Goal: Transaction & Acquisition: Purchase product/service

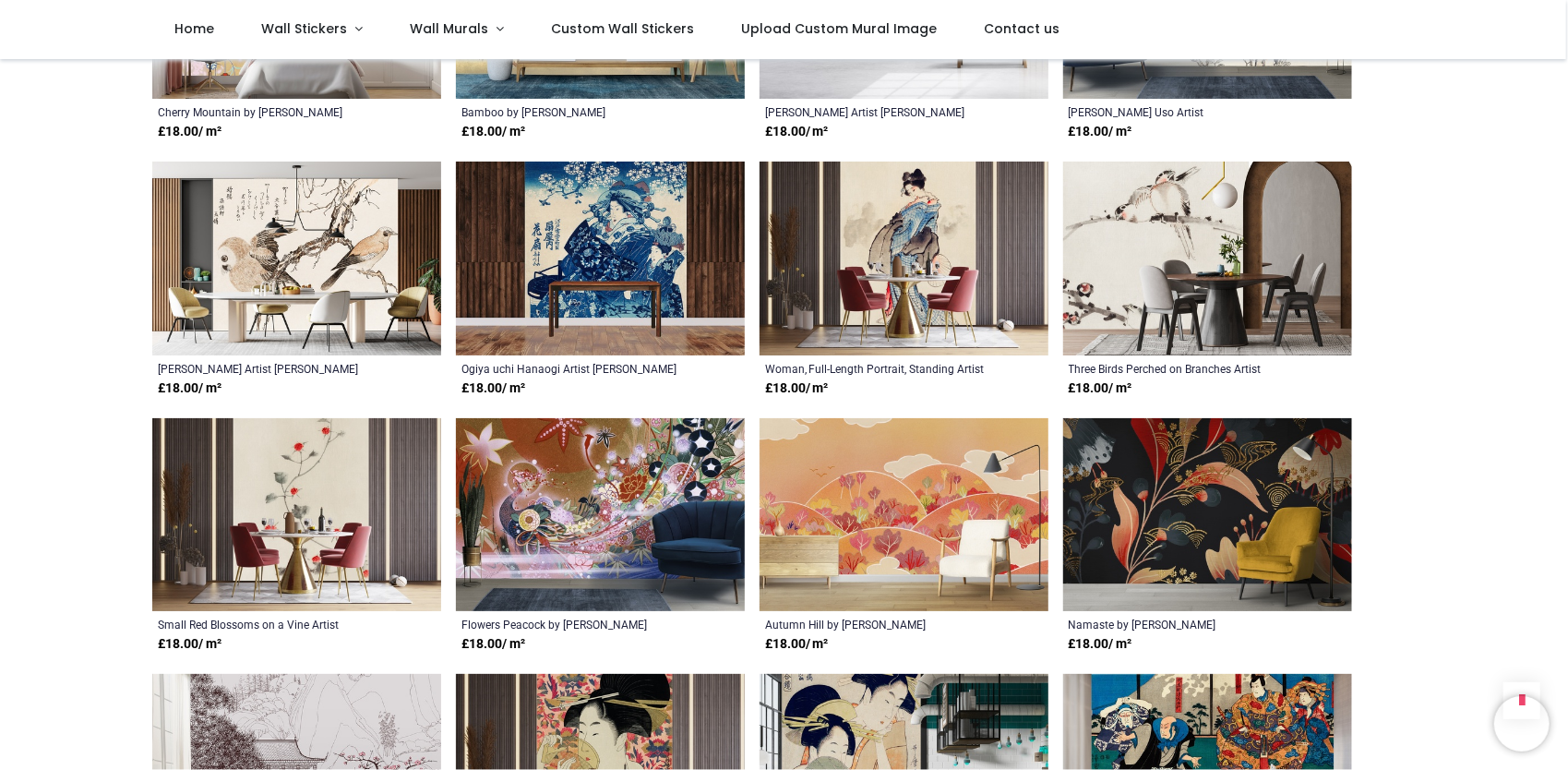
scroll to position [2308, 0]
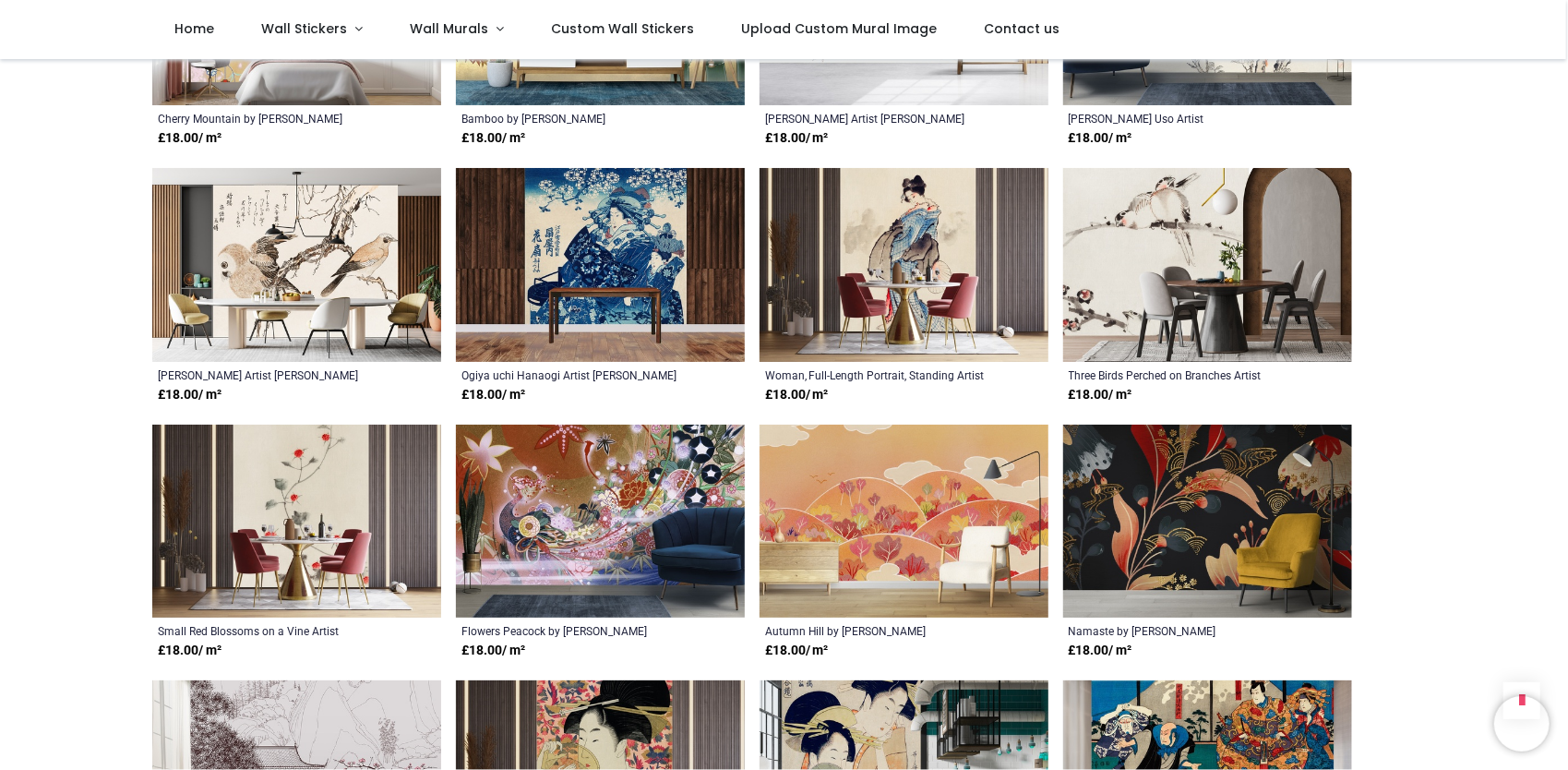
click at [869, 546] on img at bounding box center [904, 521] width 289 height 194
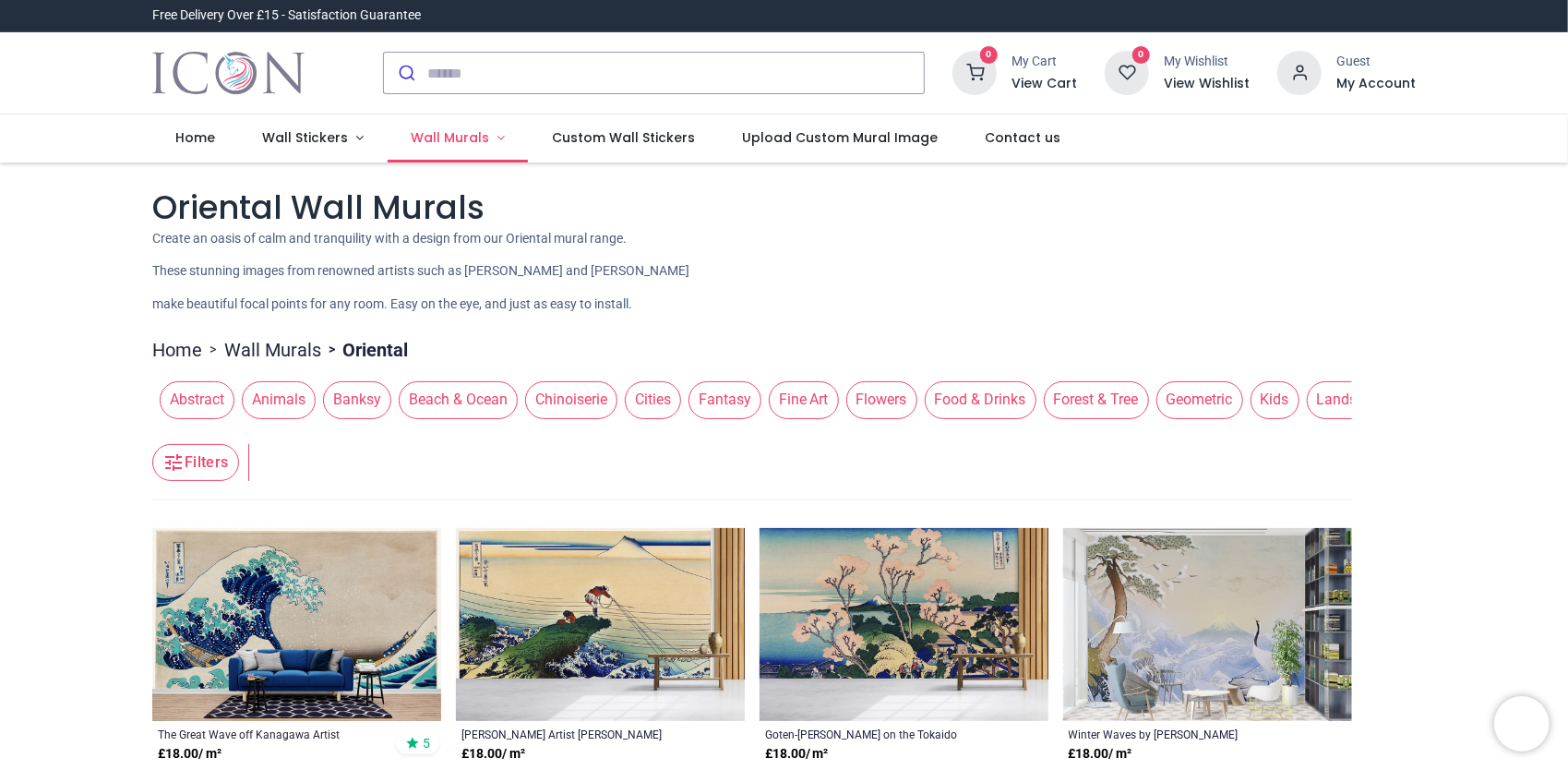
click at [494, 137] on link "Wall Murals" at bounding box center [458, 139] width 142 height 48
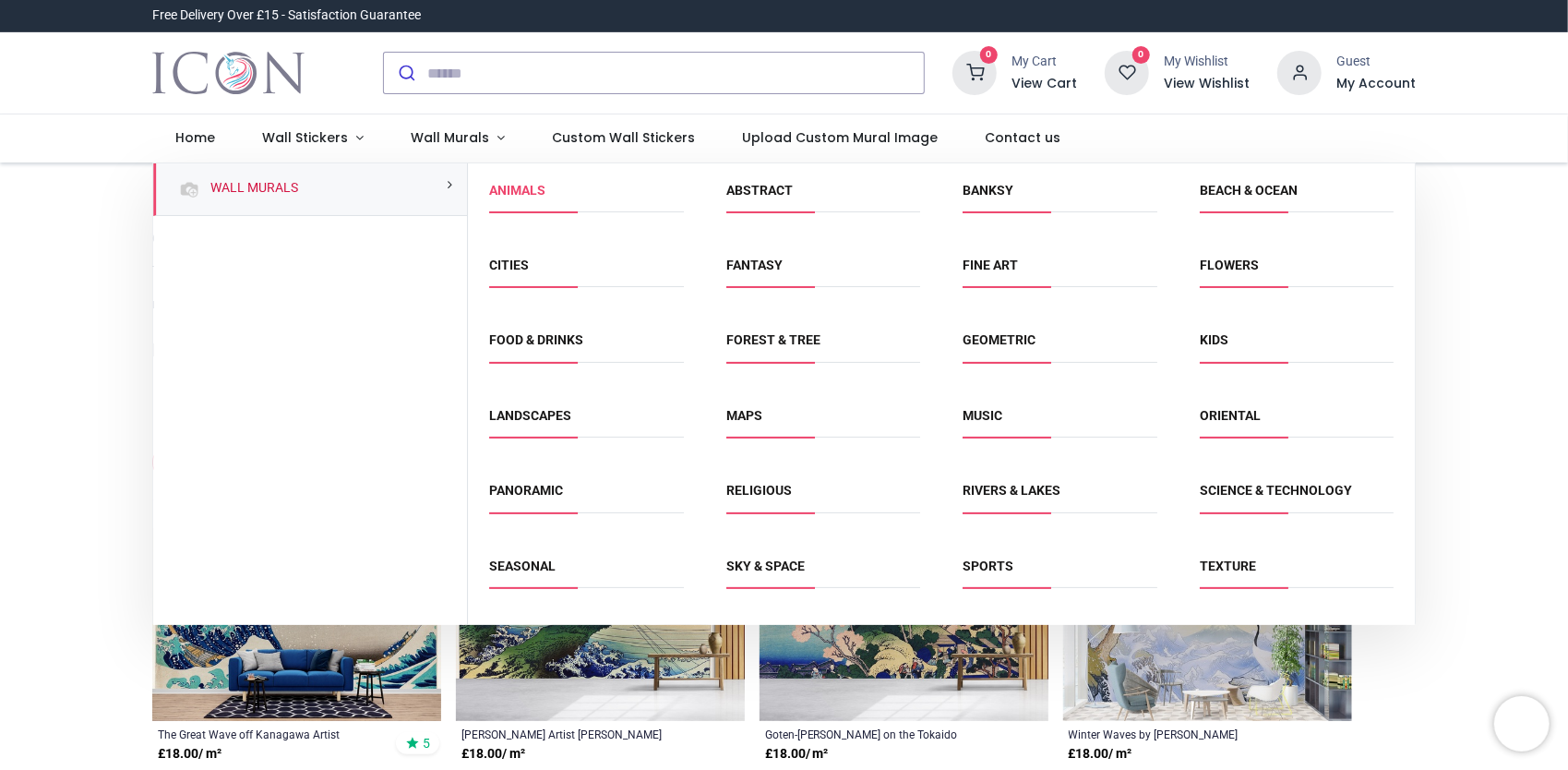
click at [496, 196] on link "Animals" at bounding box center [518, 190] width 56 height 14
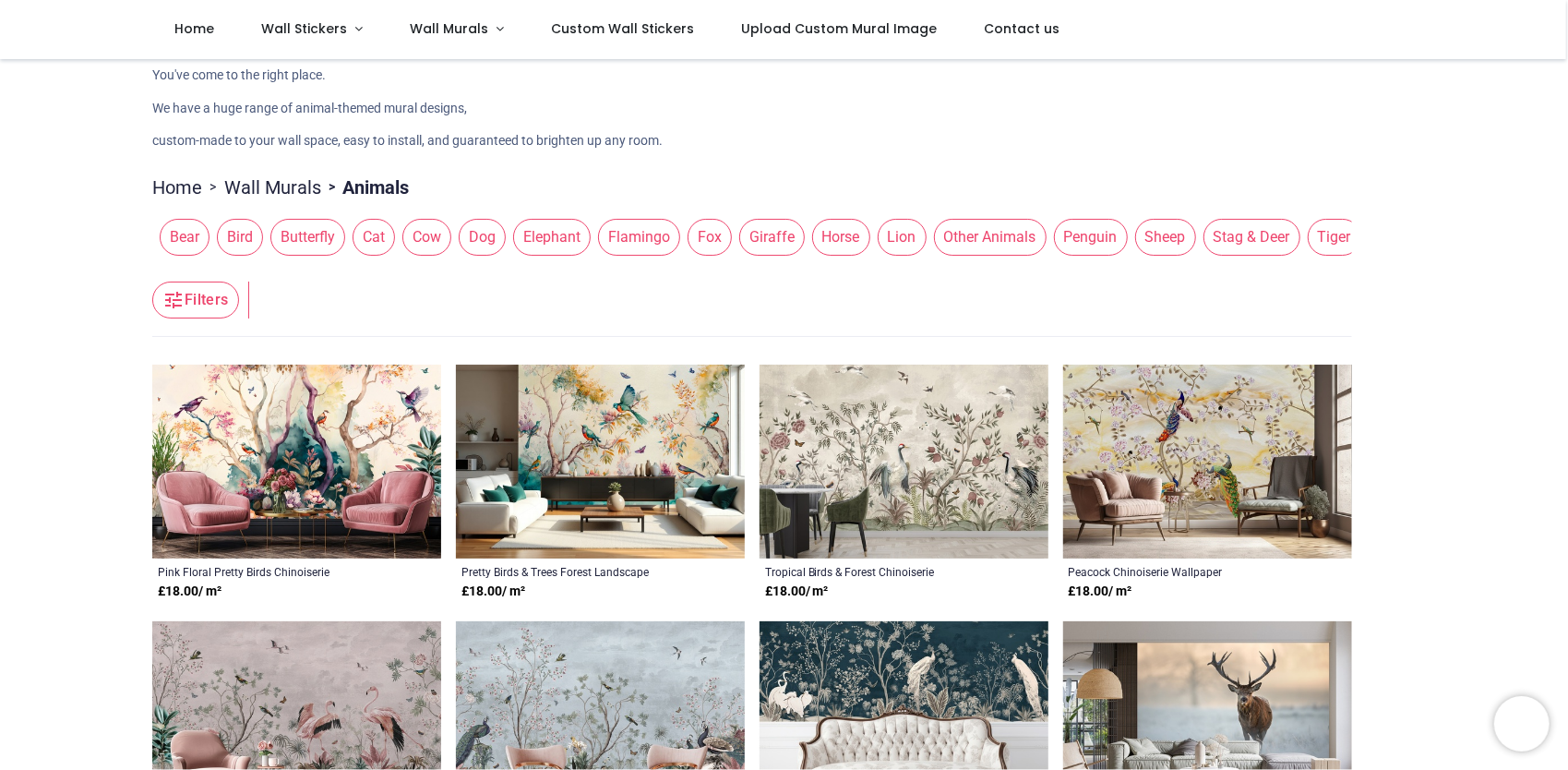
scroll to position [369, 0]
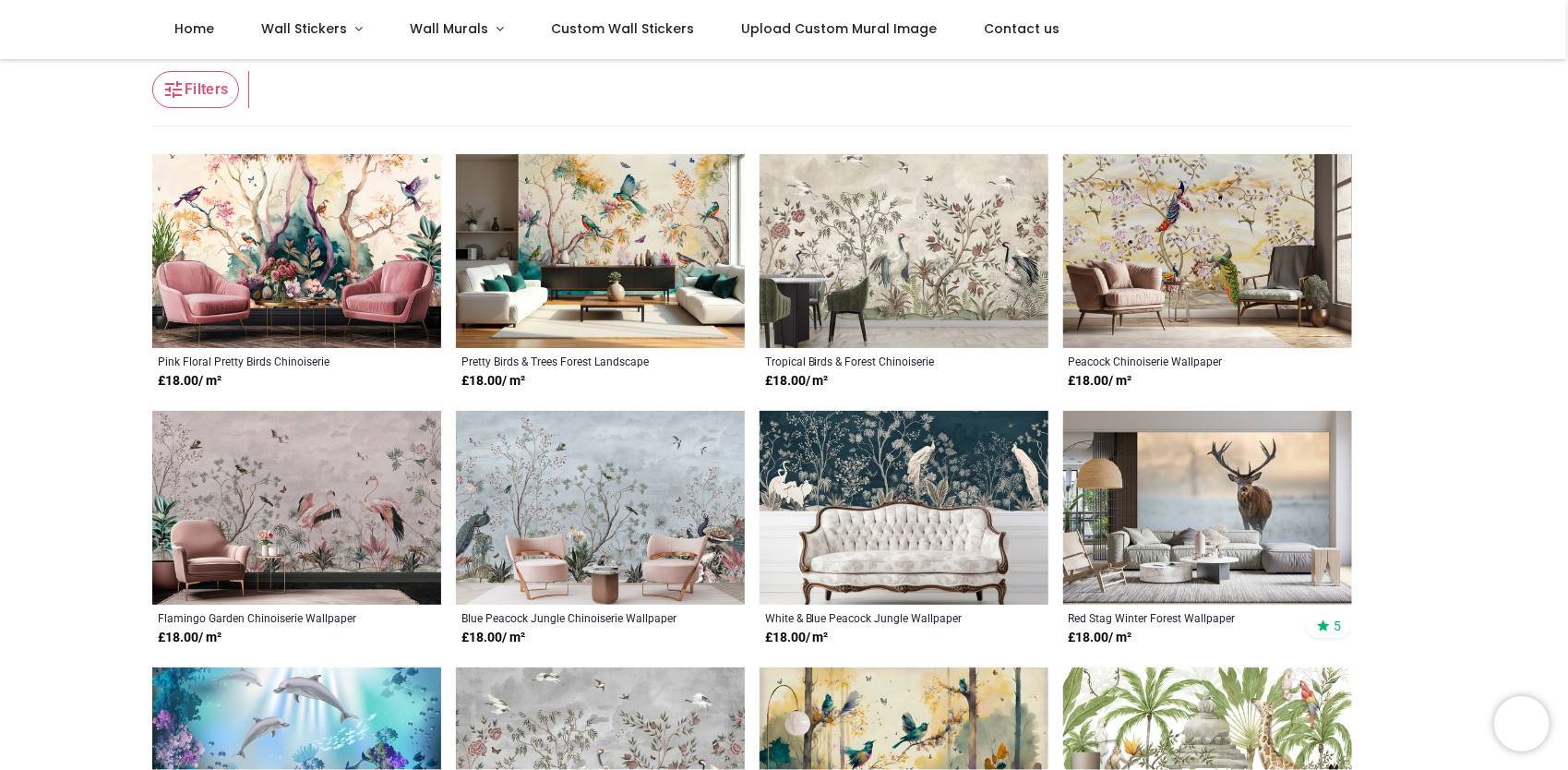
click at [287, 248] on img at bounding box center [297, 251] width 289 height 194
click at [634, 219] on img at bounding box center [600, 251] width 289 height 194
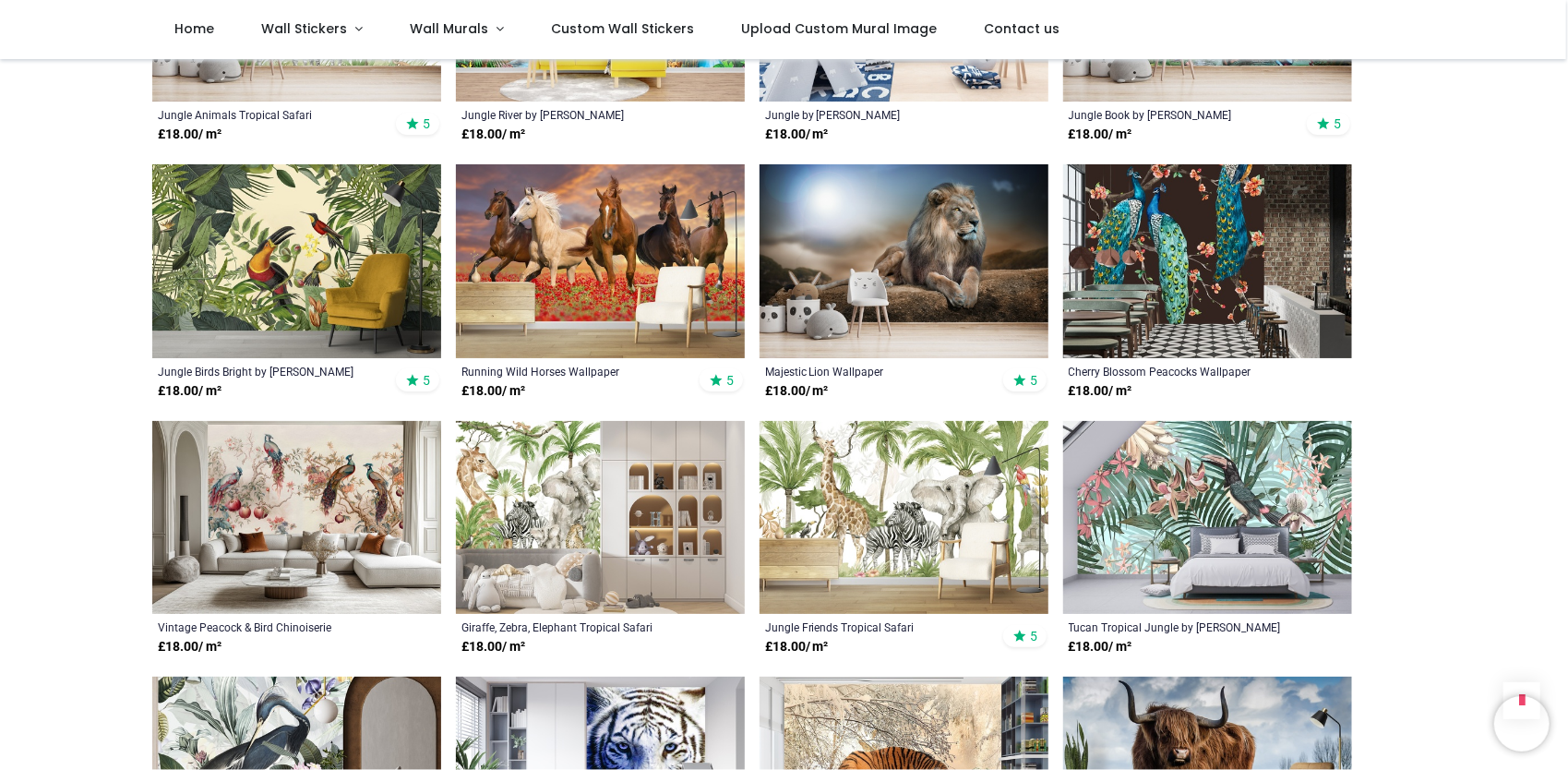
scroll to position [1754, 0]
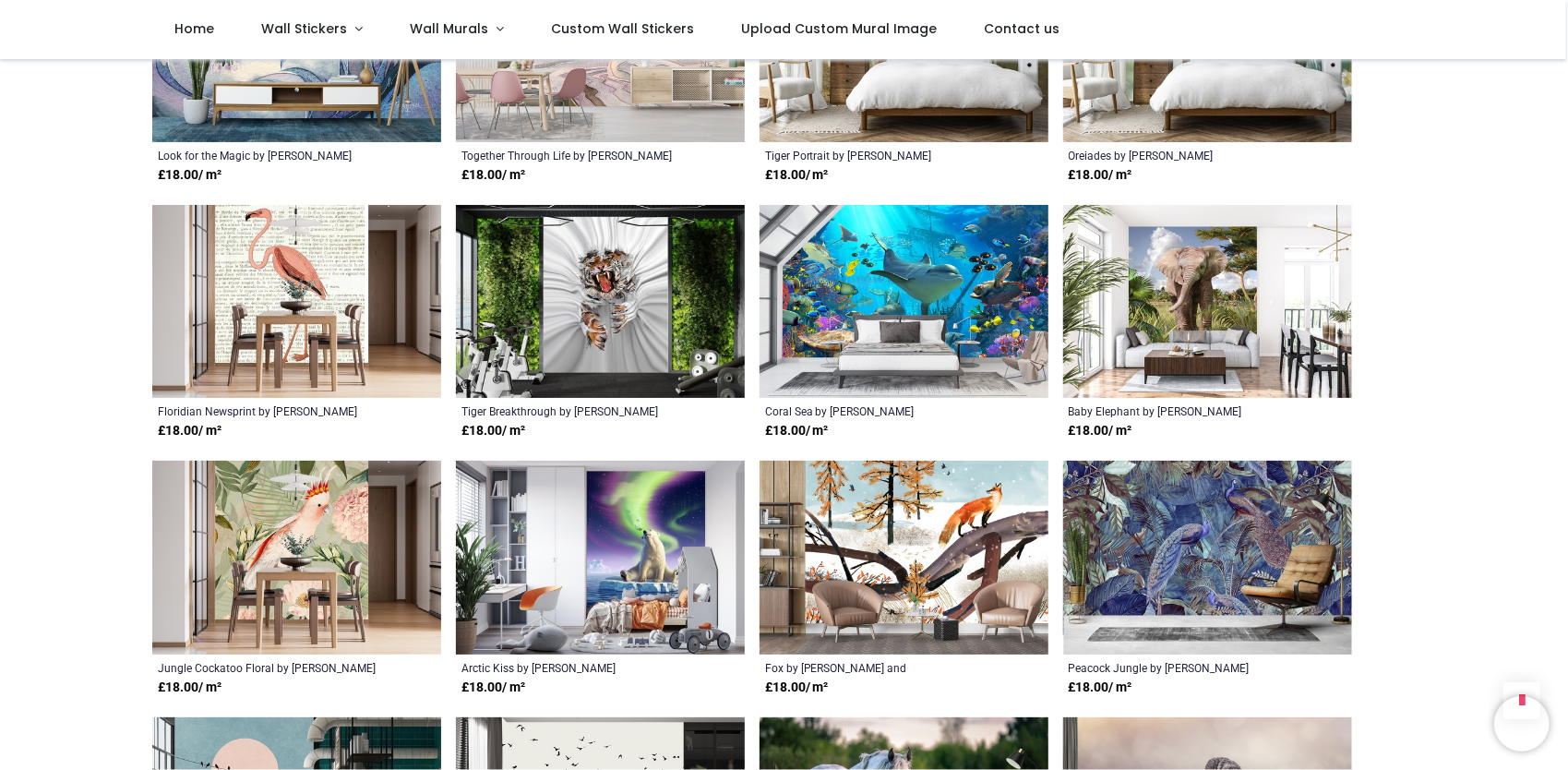
scroll to position [3508, 0]
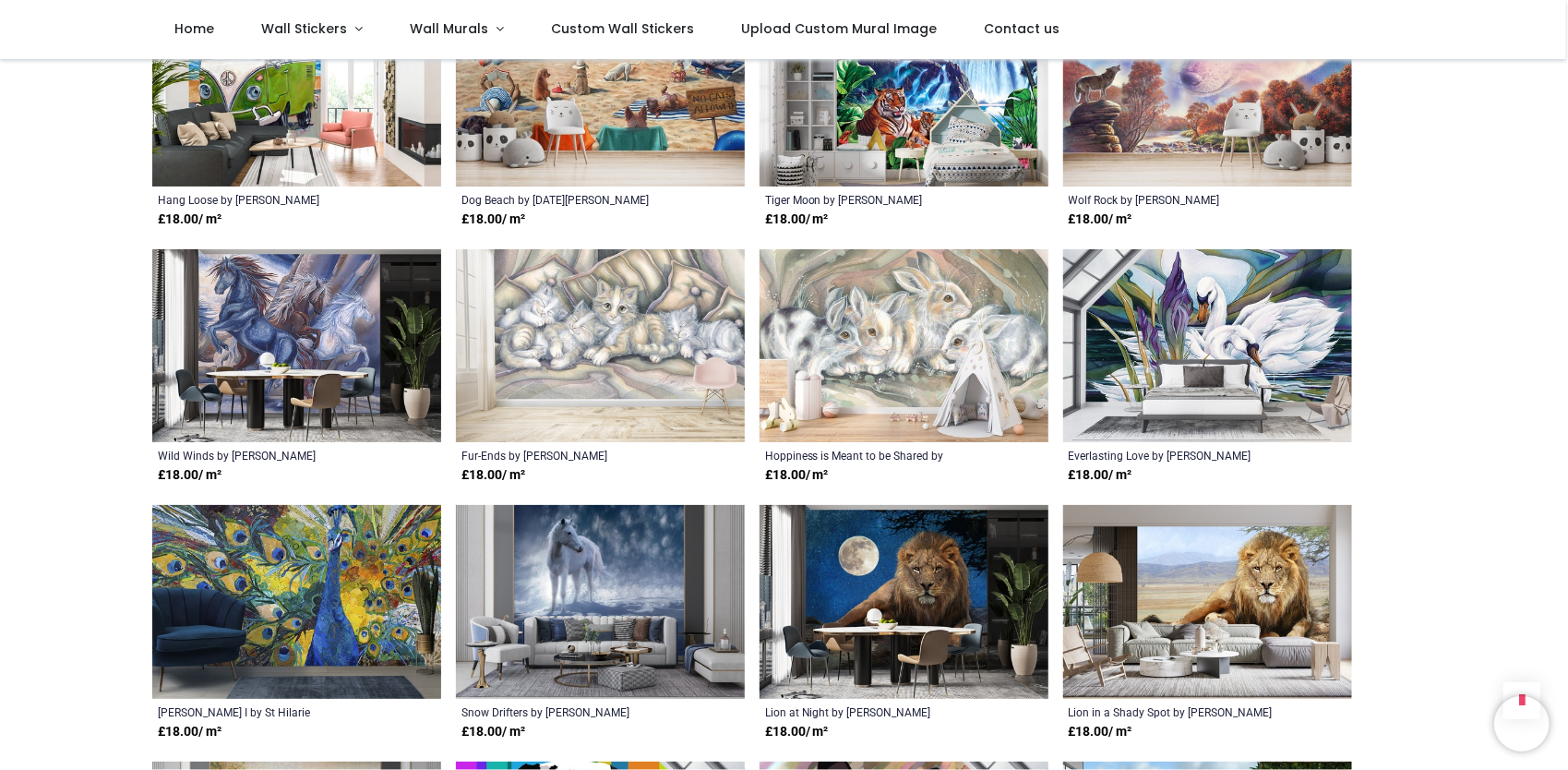
scroll to position [4800, 0]
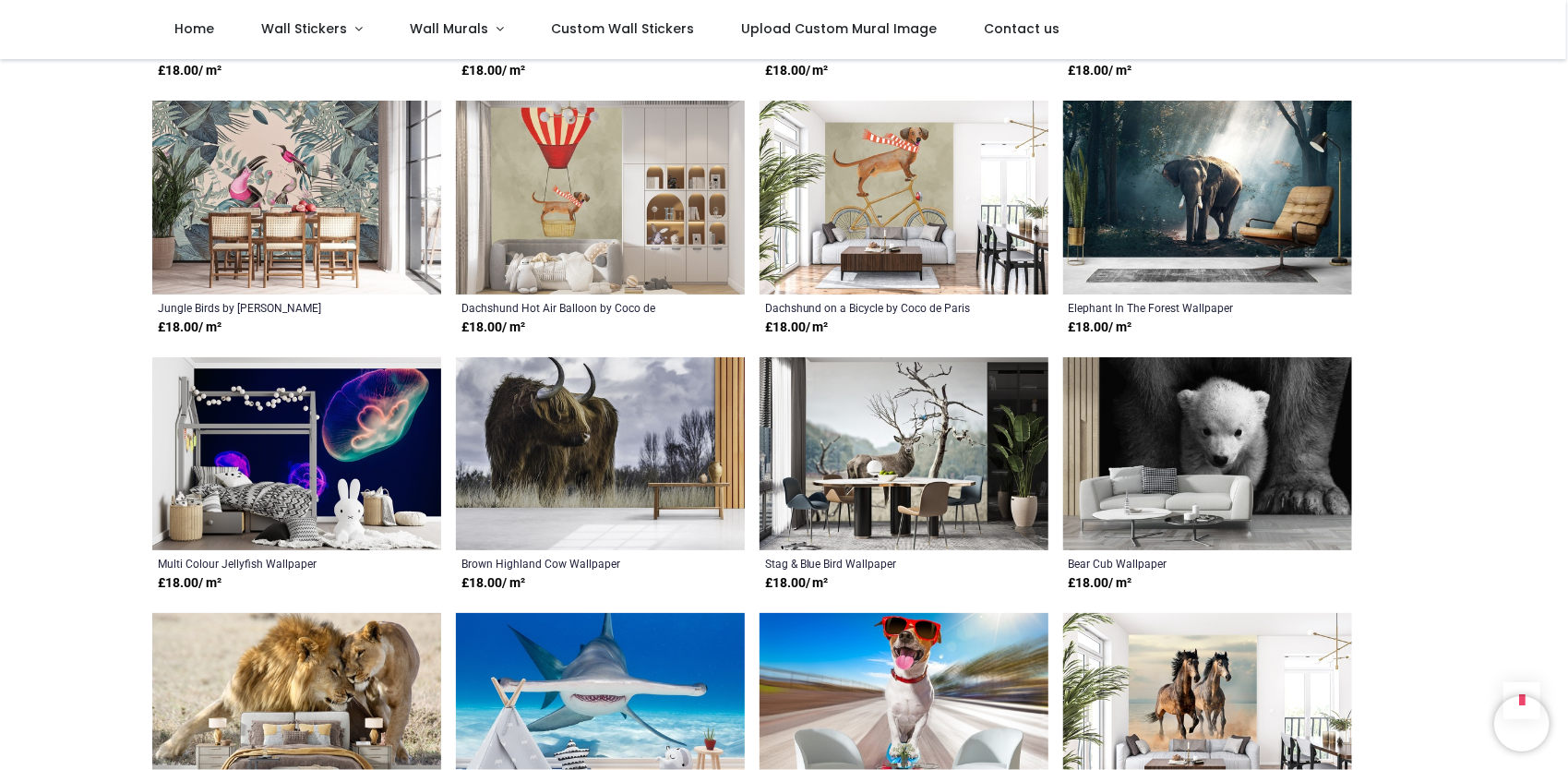
scroll to position [7200, 0]
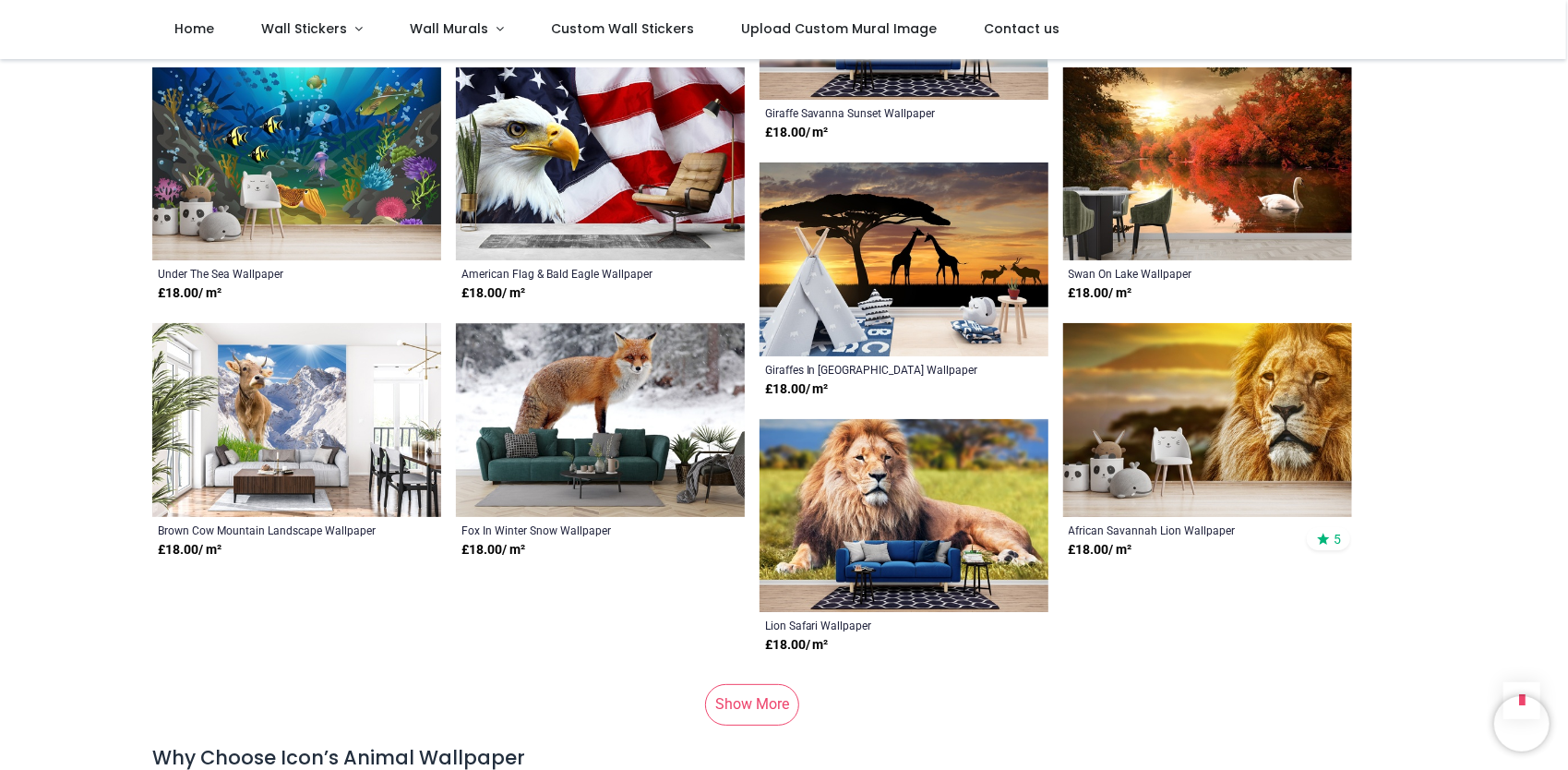
scroll to position [9045, 0]
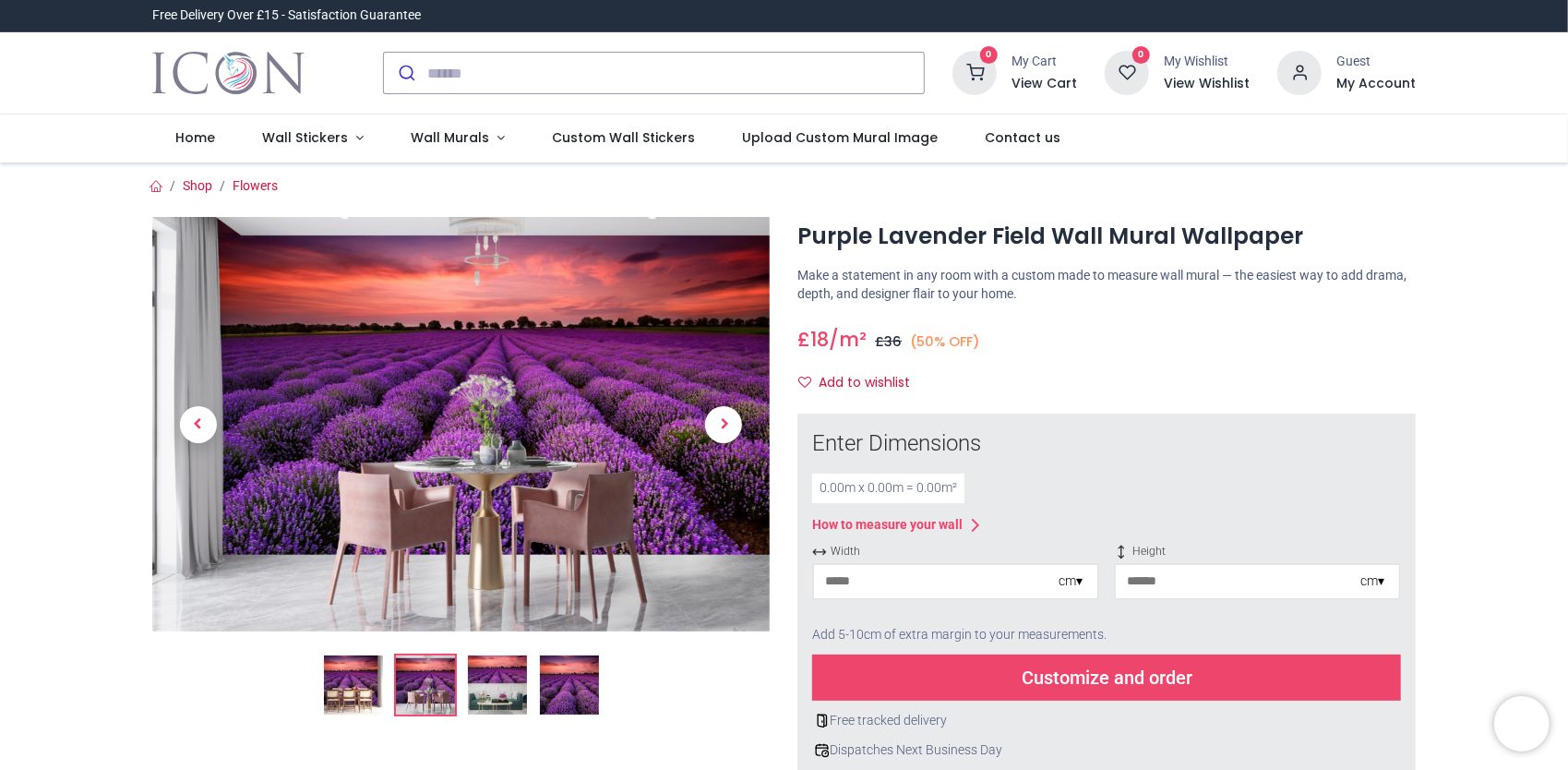
click at [667, 428] on img at bounding box center [462, 424] width 619 height 414
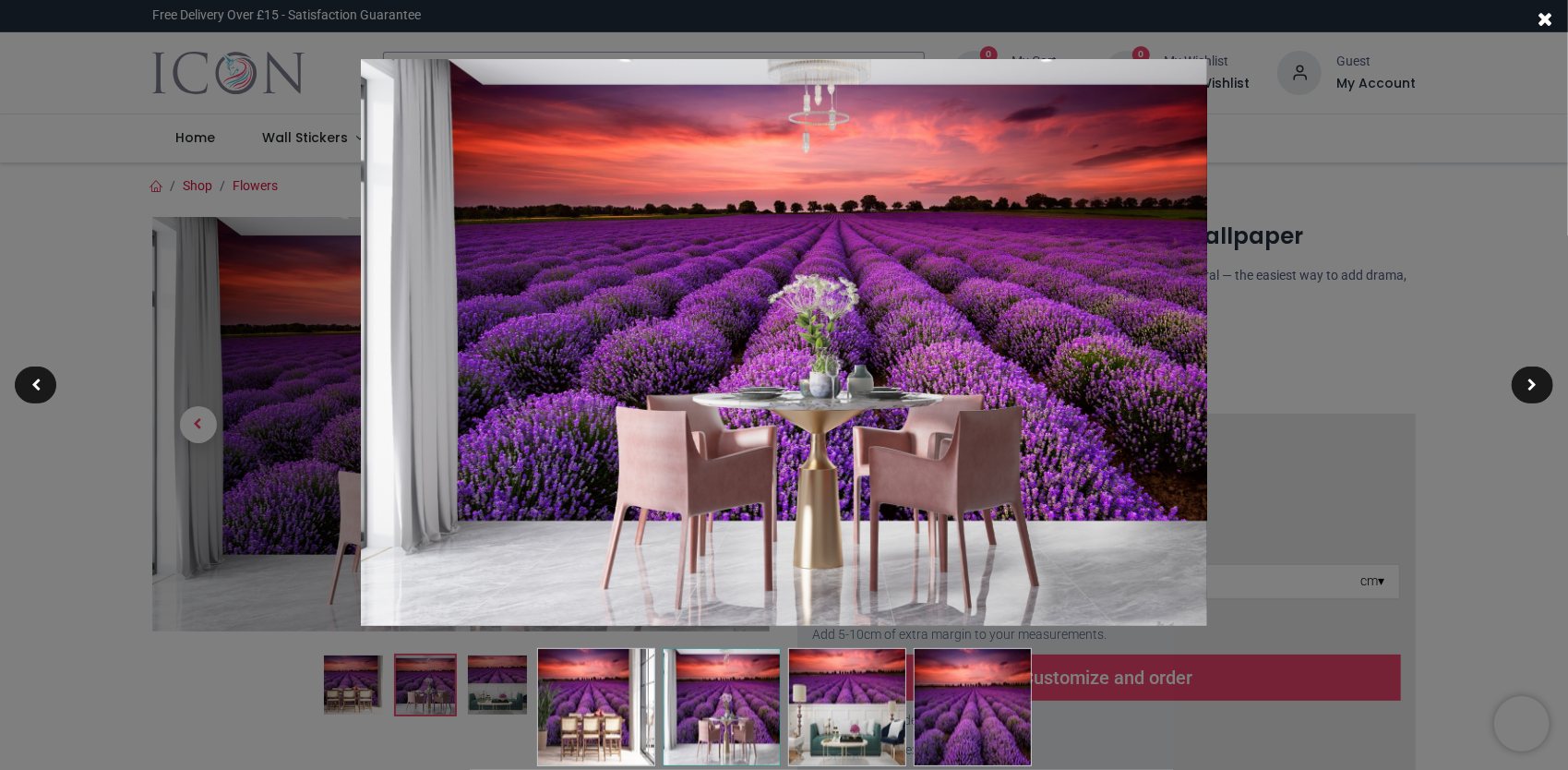
click at [1359, 186] on div at bounding box center [784, 385] width 1568 height 770
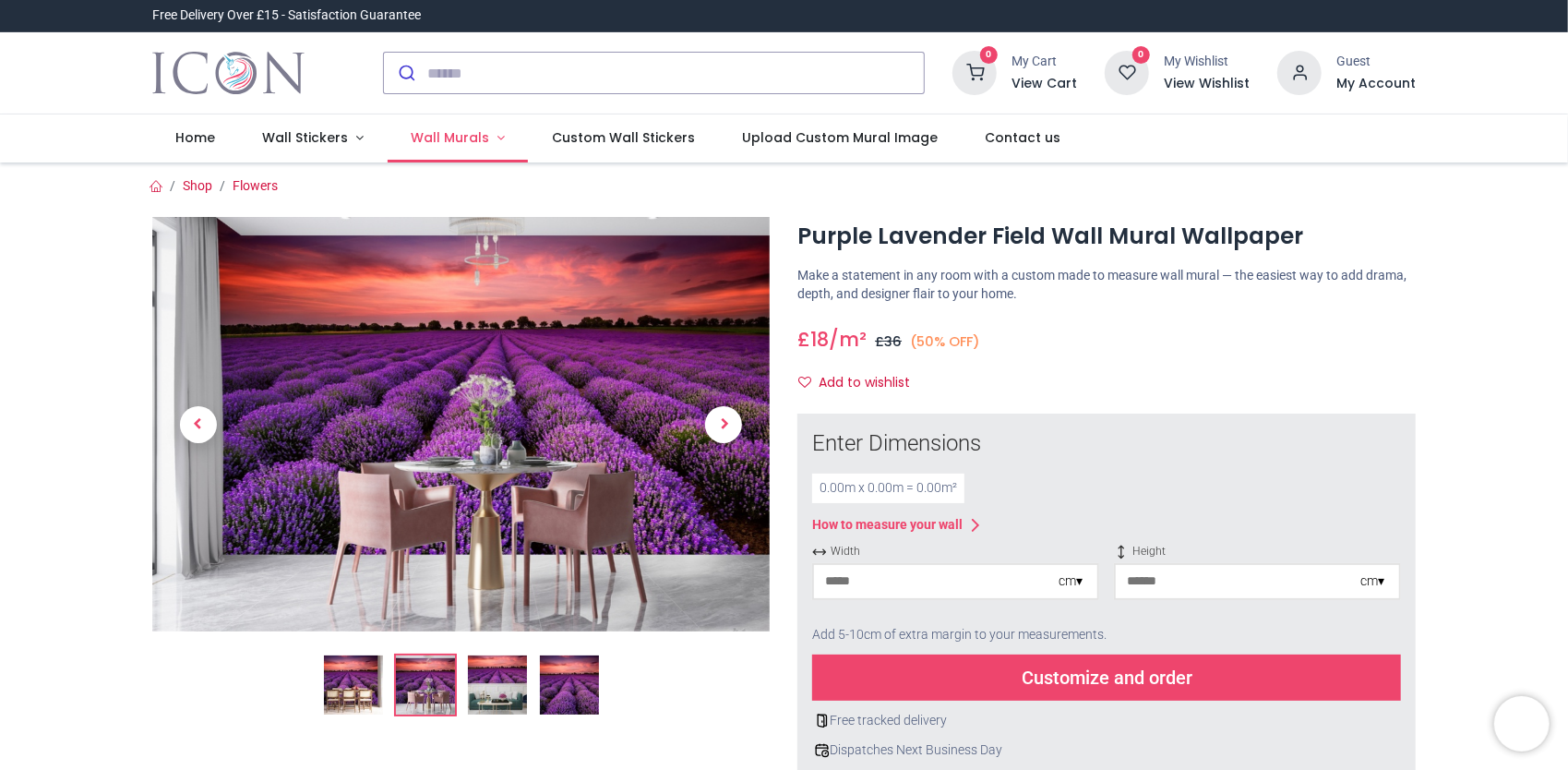
click at [486, 141] on link "Wall Murals" at bounding box center [458, 139] width 142 height 48
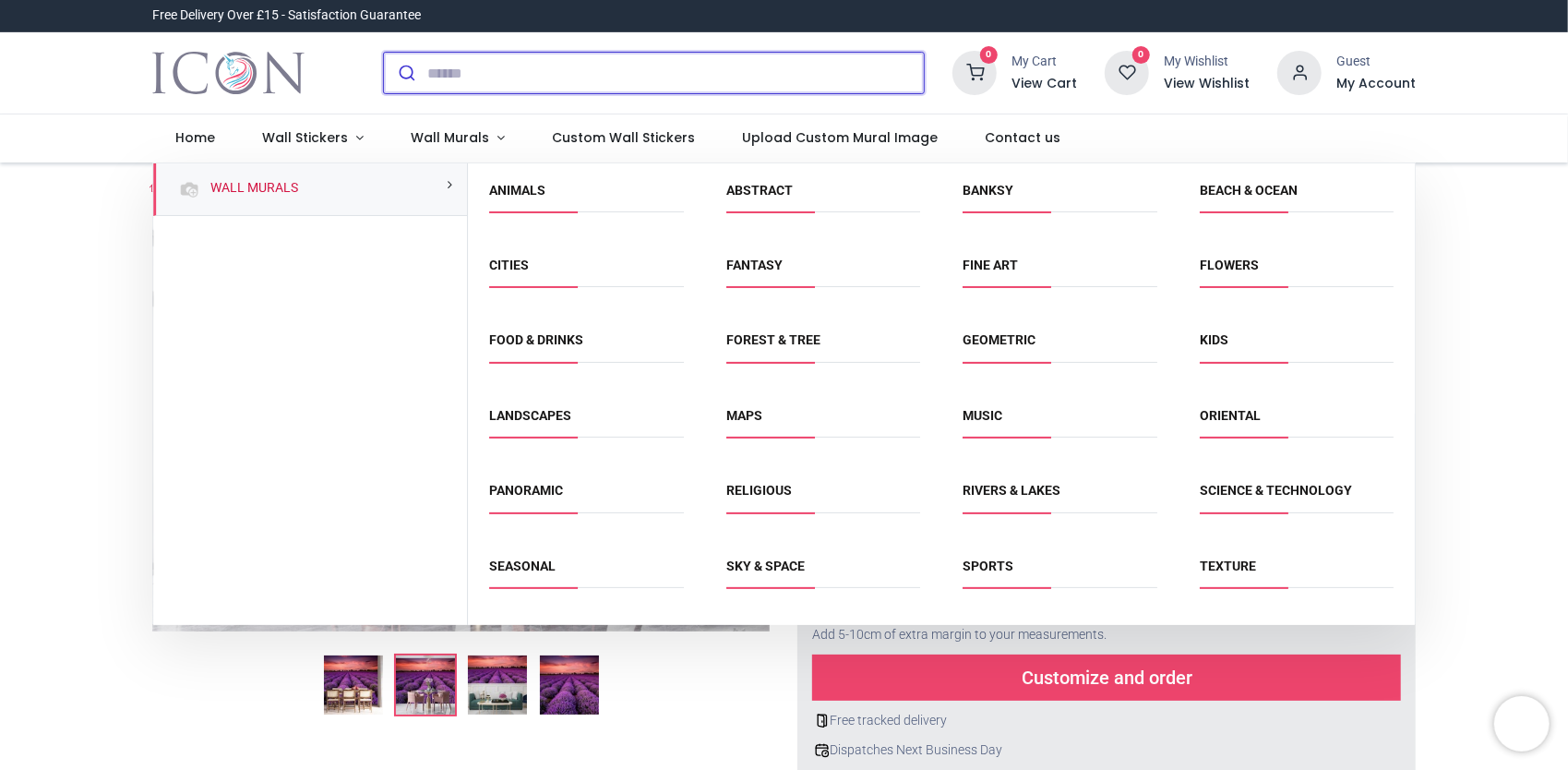
click at [567, 83] on input "search" at bounding box center [675, 73] width 496 height 40
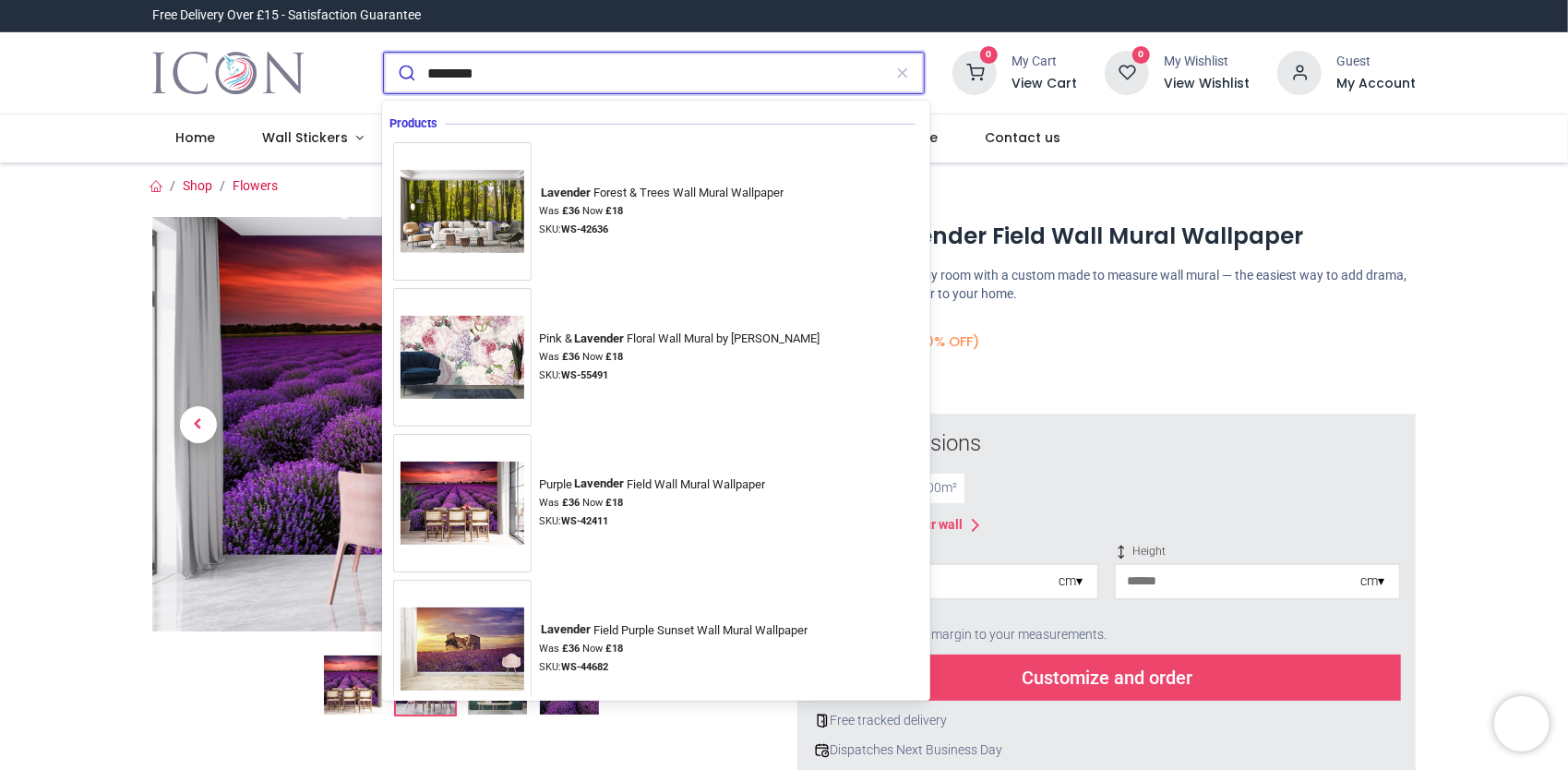
type input "********"
click at [384, 53] on button "submit" at bounding box center [405, 73] width 43 height 40
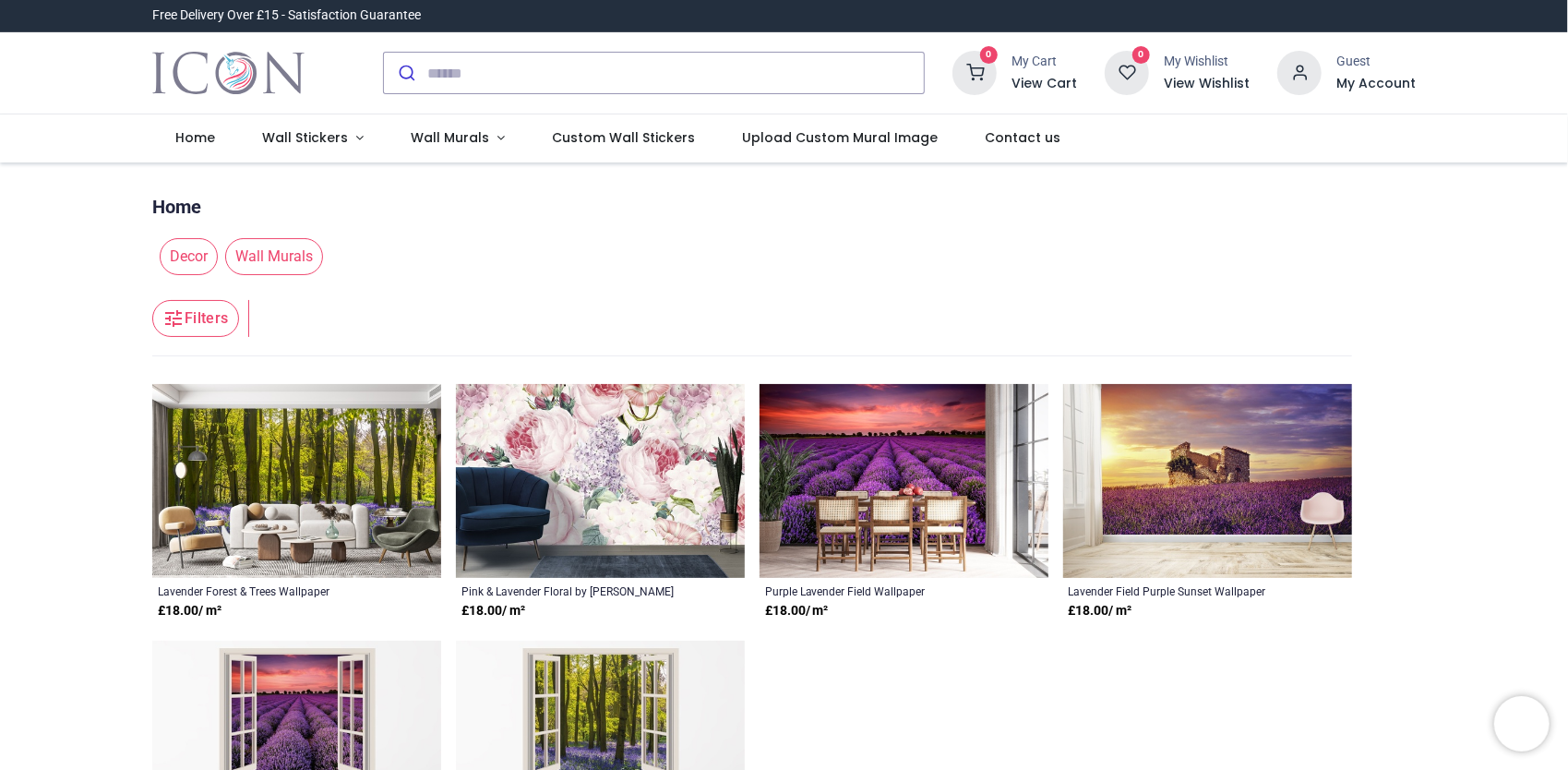
click at [264, 455] on img at bounding box center [297, 480] width 289 height 194
click at [873, 416] on img at bounding box center [904, 480] width 289 height 194
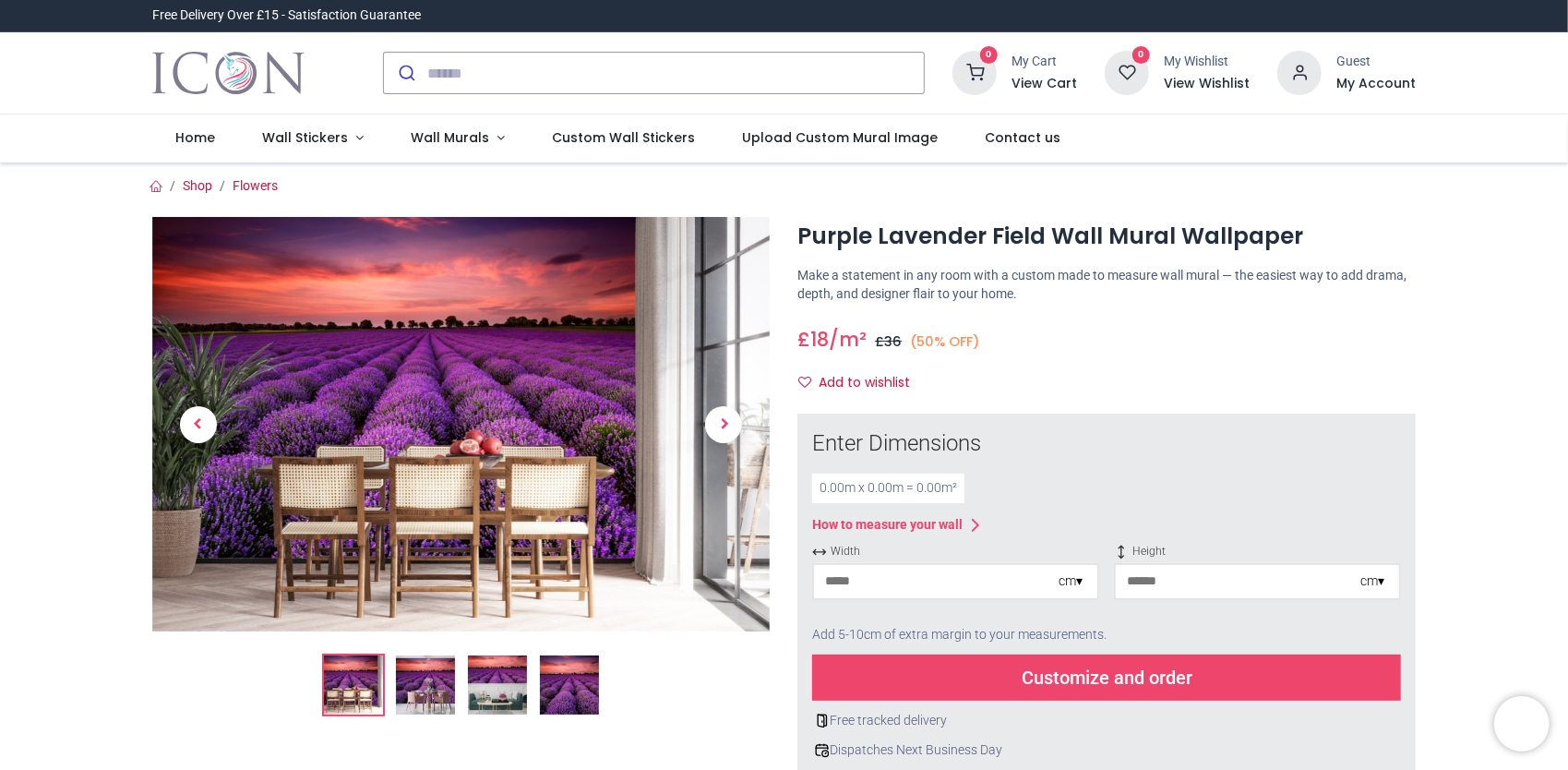
click at [566, 689] on img at bounding box center [569, 684] width 59 height 59
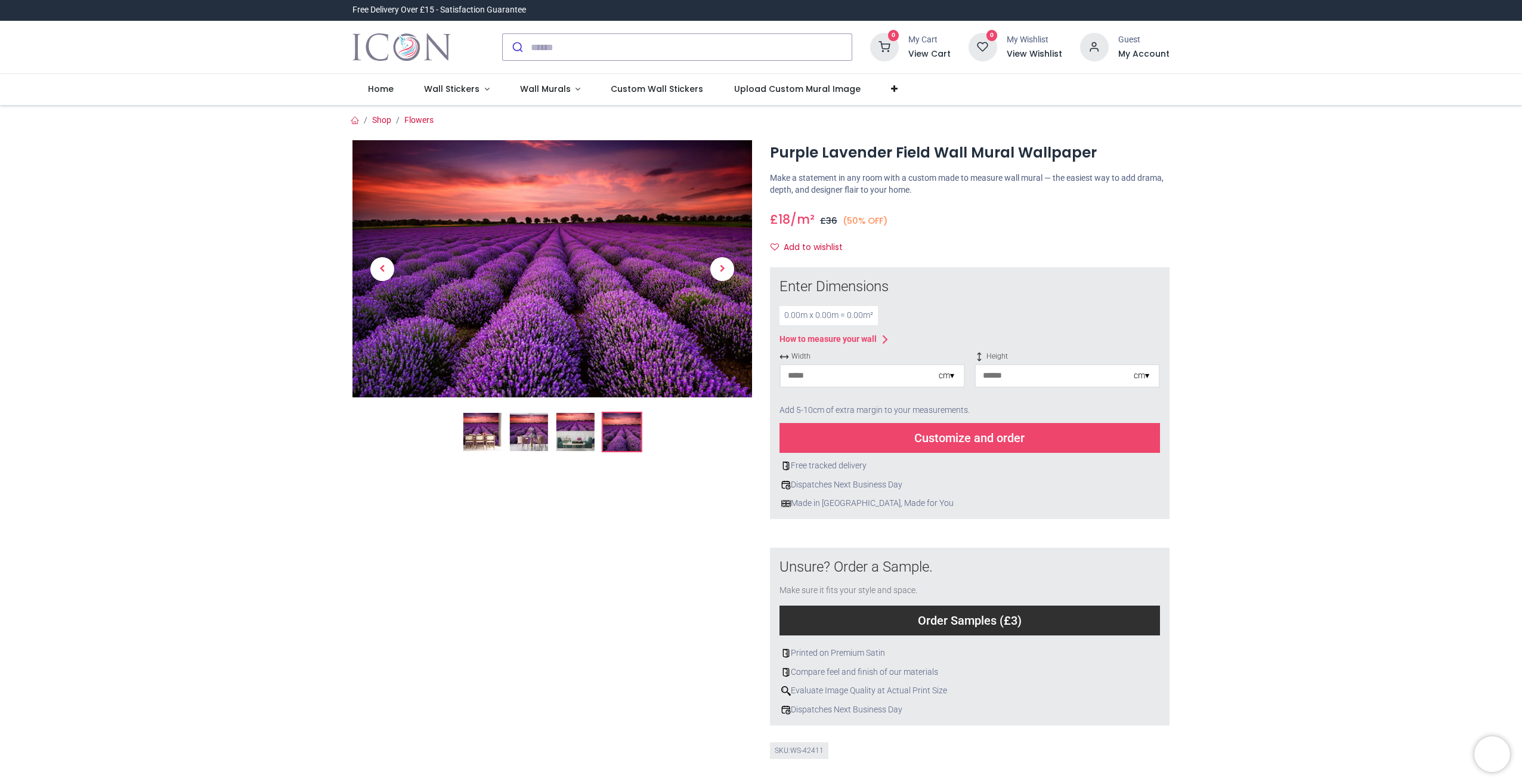
click at [631, 433] on img at bounding box center [622, 432] width 38 height 38
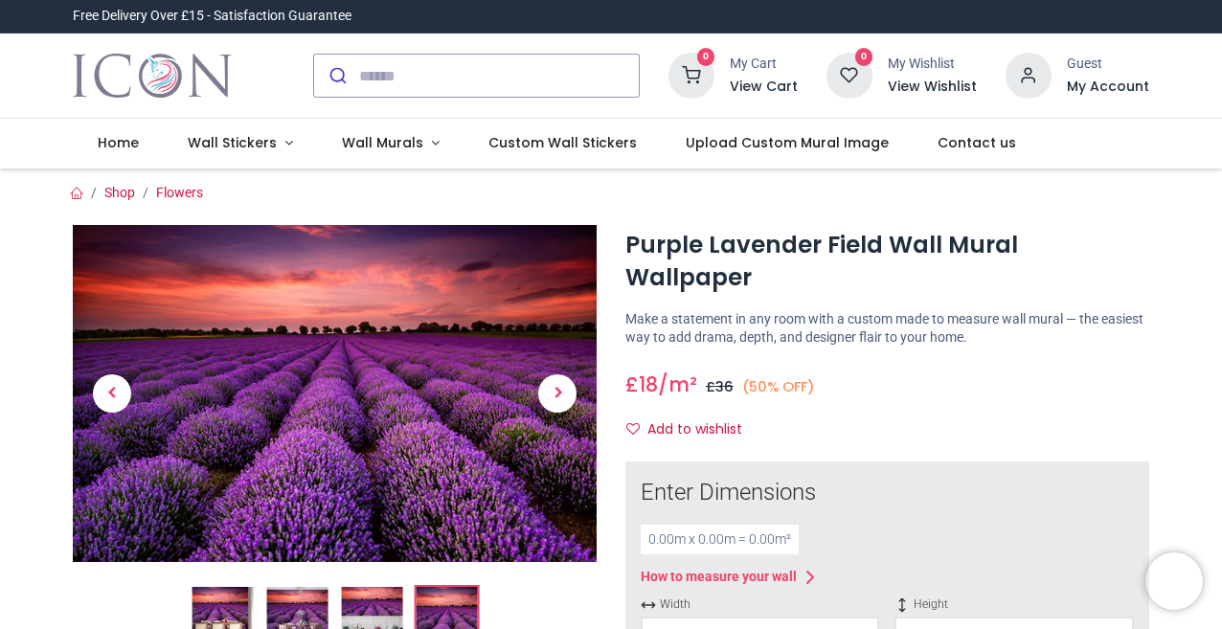
click at [760, 619] on input "number" at bounding box center [740, 636] width 194 height 34
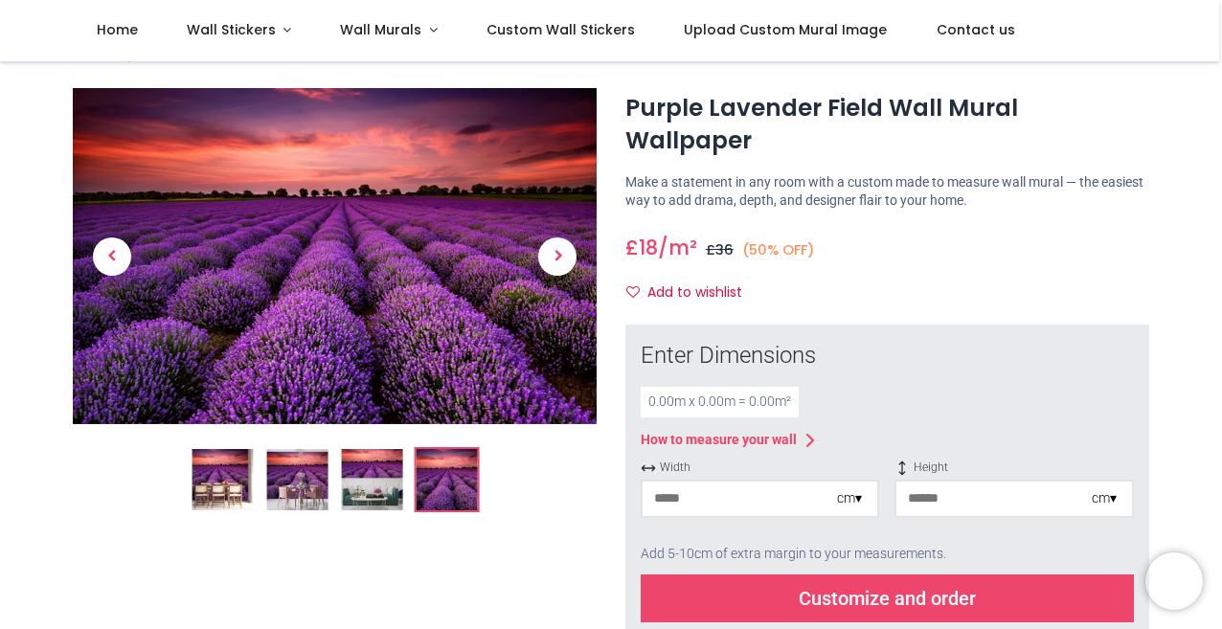
scroll to position [48, 0]
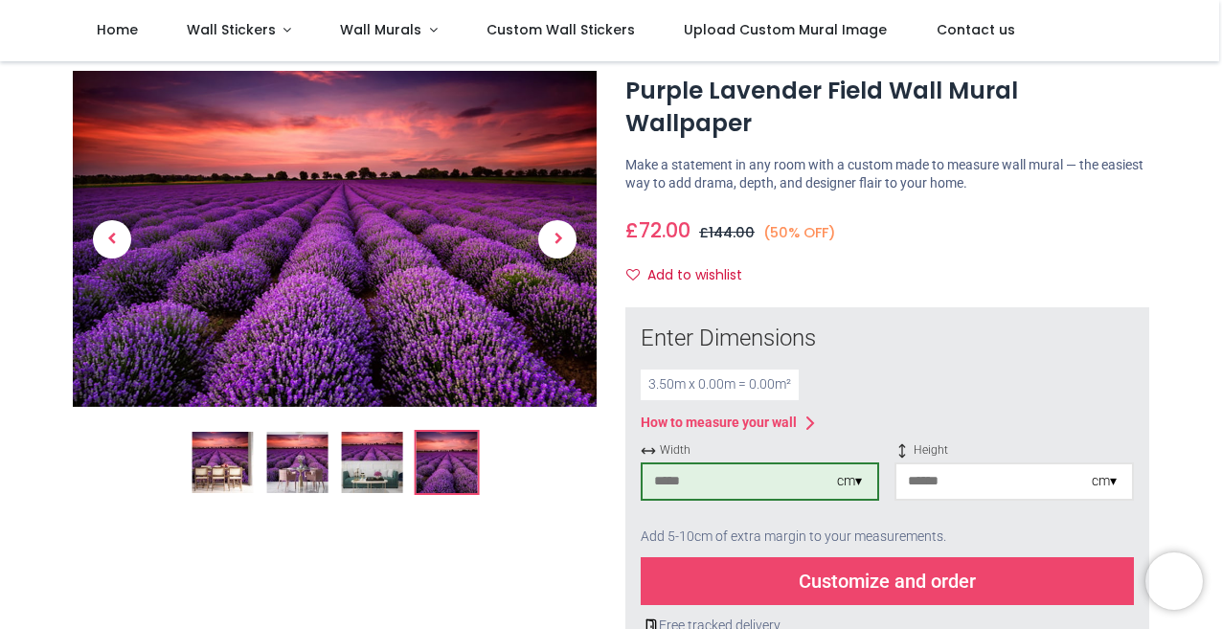
type input "***"
click at [957, 465] on input "number" at bounding box center [994, 482] width 194 height 34
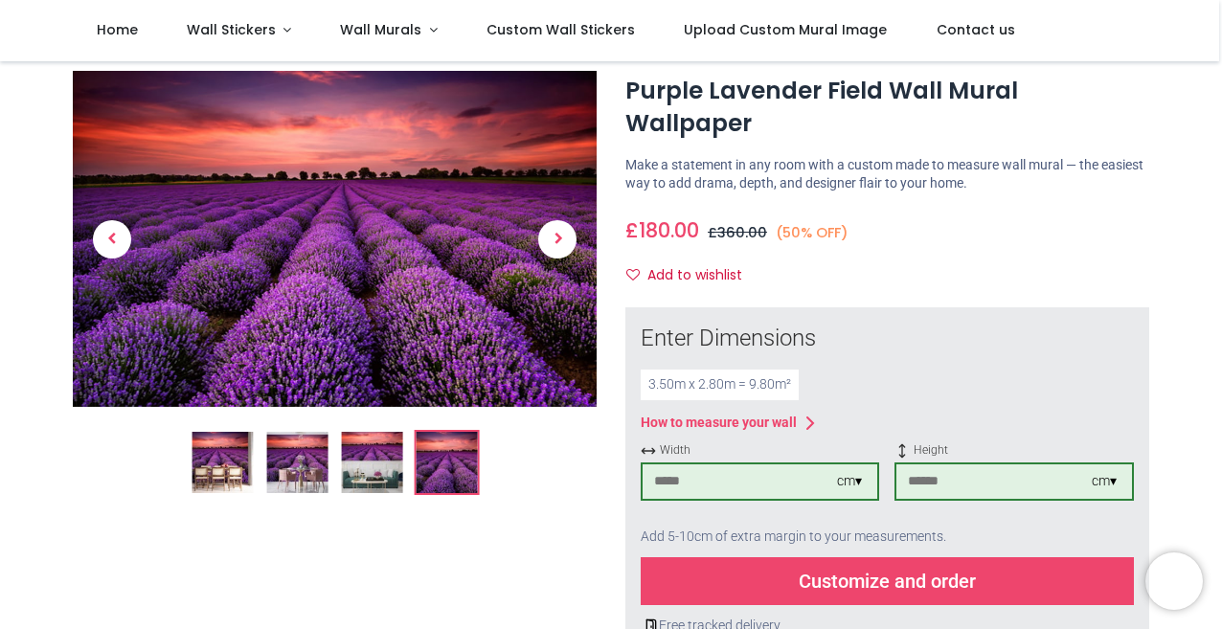
type input "***"
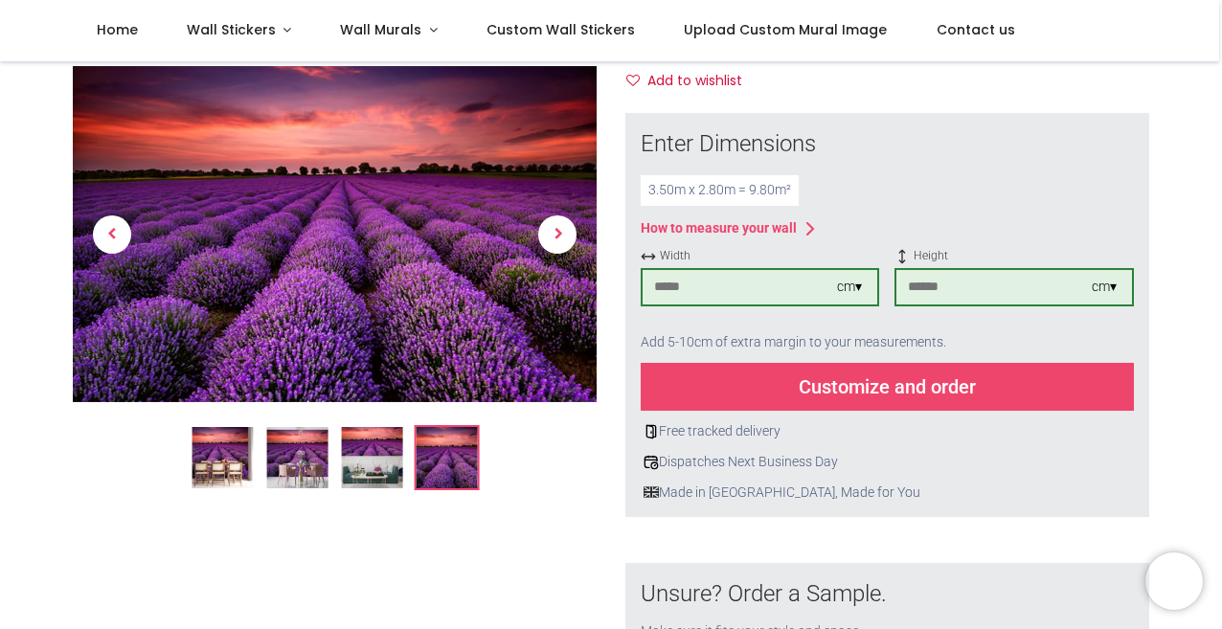
scroll to position [184, 0]
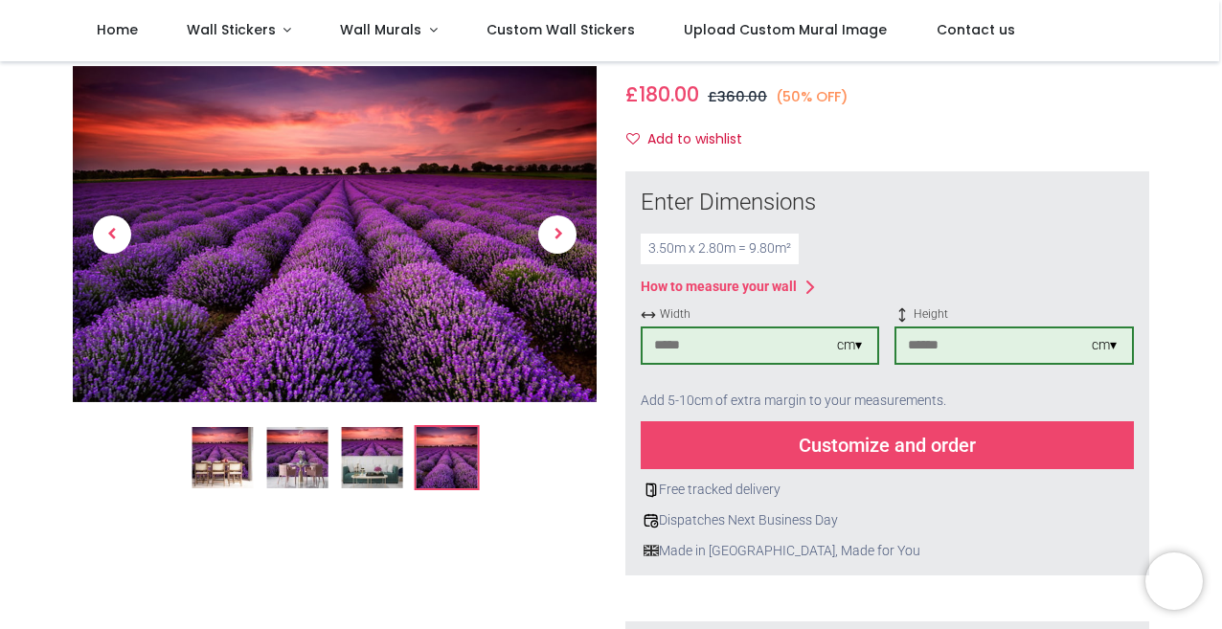
click at [809, 421] on div "Customize and order" at bounding box center [887, 445] width 493 height 48
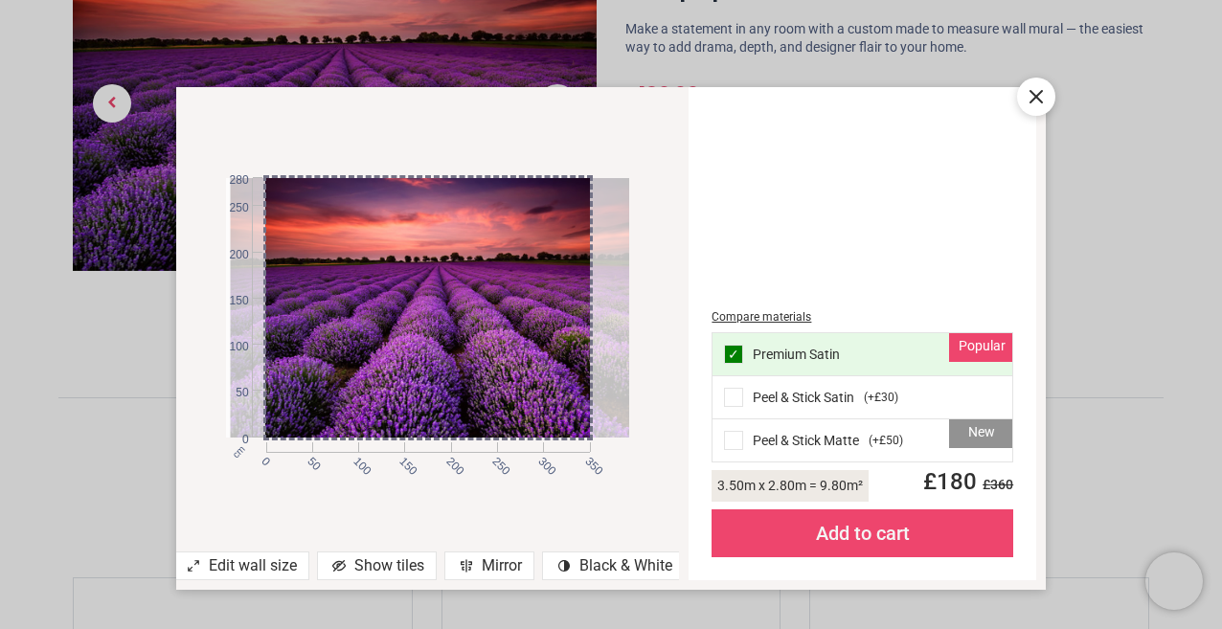
drag, startPoint x: 393, startPoint y: 436, endPoint x: 397, endPoint y: 381, distance: 54.8
click at [397, 382] on div at bounding box center [432, 307] width 402 height 259
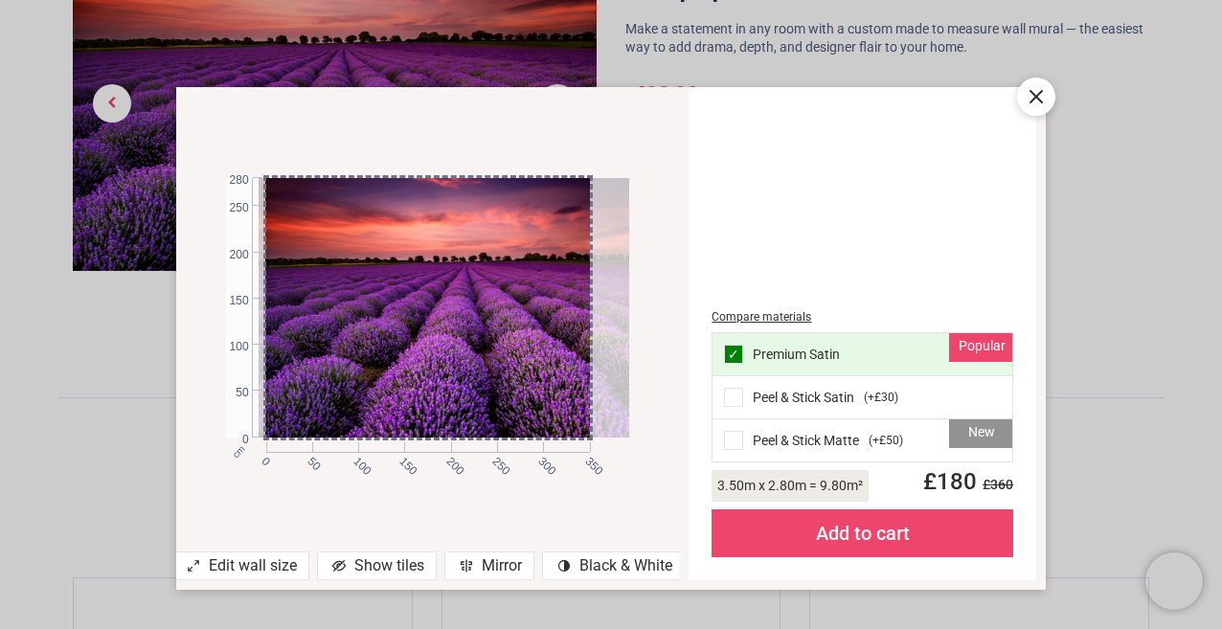
drag, startPoint x: 417, startPoint y: 392, endPoint x: 444, endPoint y: 289, distance: 106.2
click at [444, 289] on div at bounding box center [460, 307] width 402 height 259
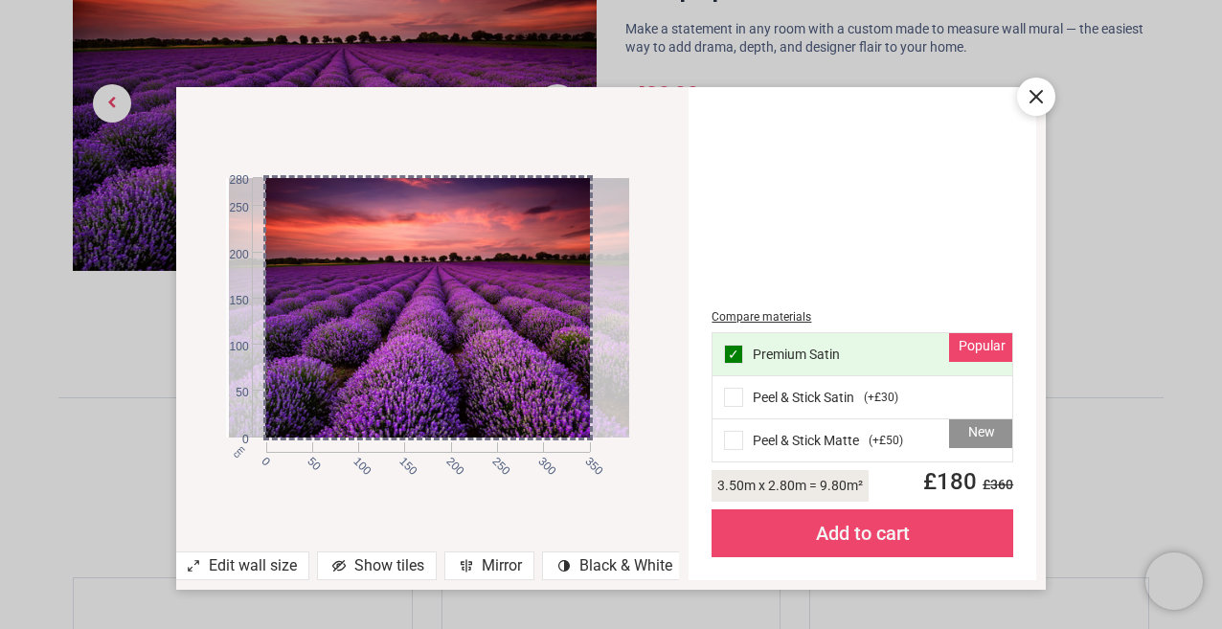
drag, startPoint x: 444, startPoint y: 289, endPoint x: 415, endPoint y: 372, distance: 87.6
click at [415, 372] on div at bounding box center [430, 307] width 402 height 259
click at [1041, 95] on icon at bounding box center [1036, 96] width 23 height 23
